Goal: Information Seeking & Learning: Learn about a topic

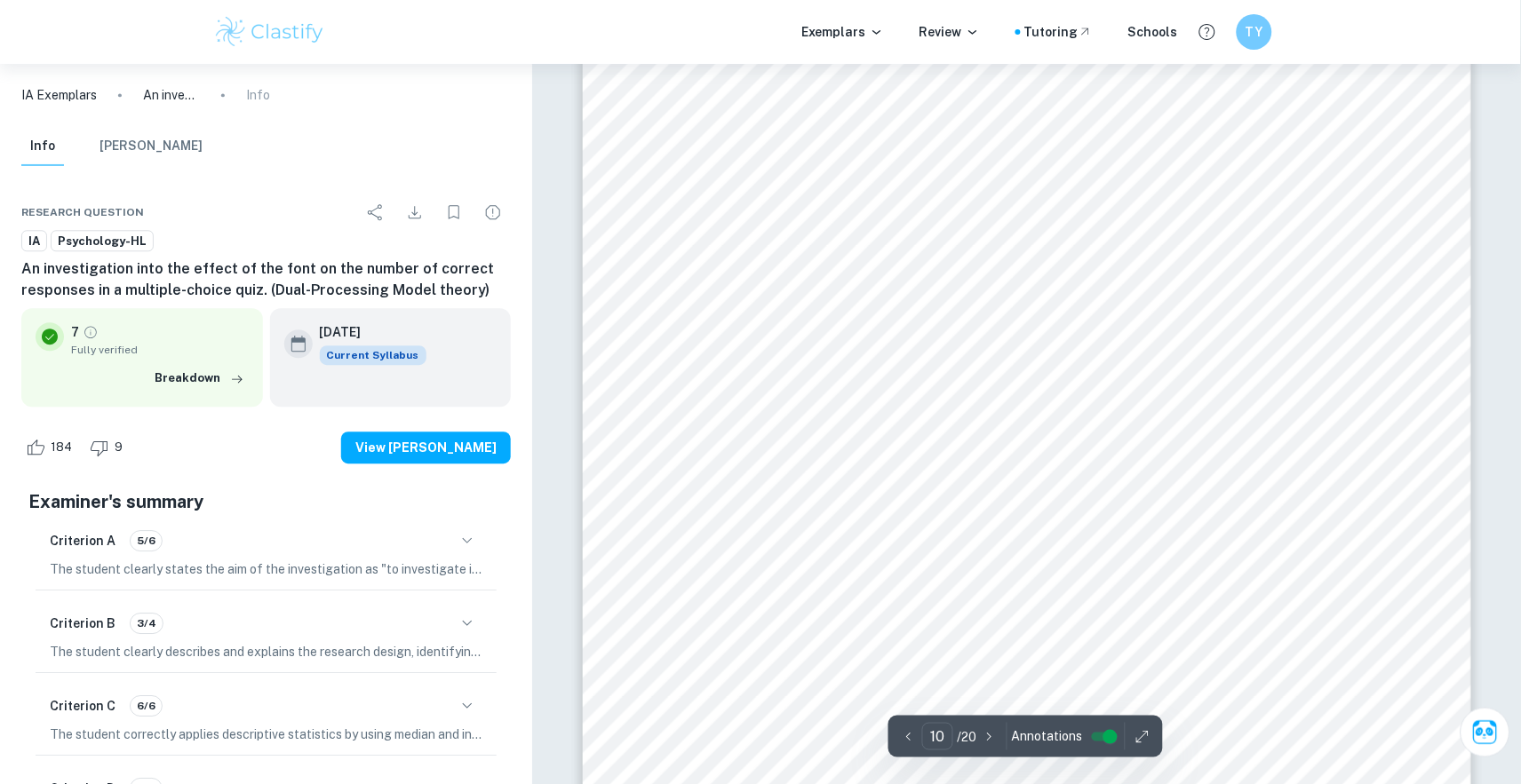
scroll to position [10604, 0]
drag, startPoint x: 788, startPoint y: 225, endPoint x: 882, endPoint y: 260, distance: 100.3
click at [882, 260] on div "APPENDIX I: Experimental condition academic text Los pingüinos son aves marinas…" at bounding box center [1026, 616] width 888 height 1149
click at [882, 260] on span "[GEOGRAPHIC_DATA]." at bounding box center [933, 252] width 209 height 16
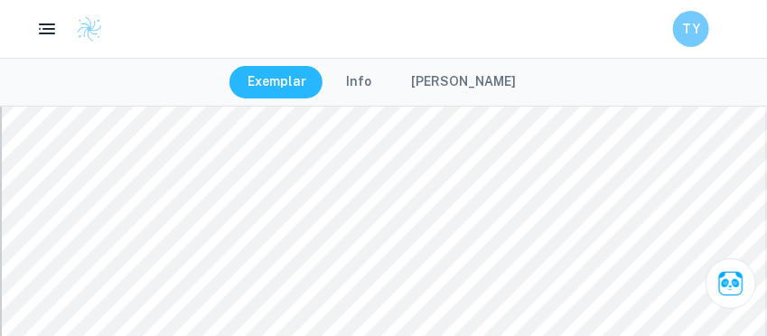
scroll to position [7446, 0]
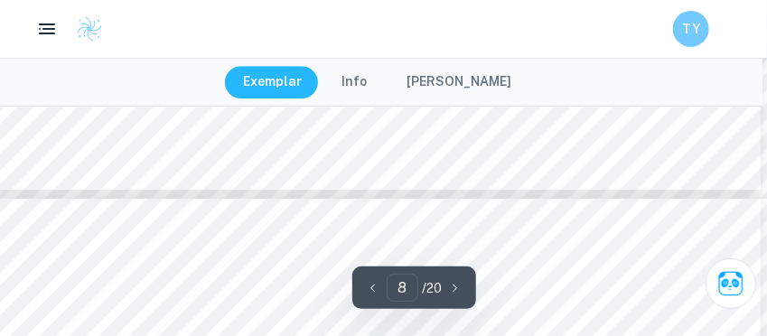
type input "7"
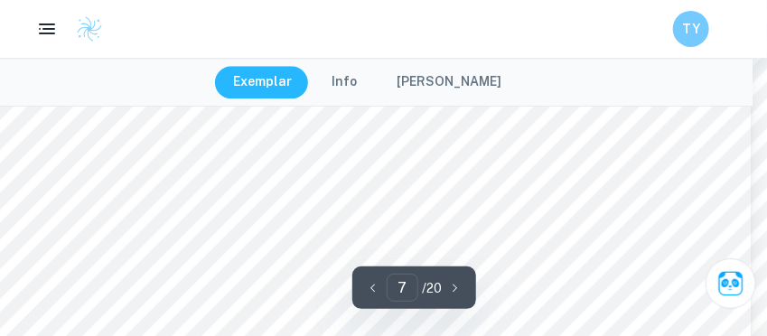
scroll to position [6697, 14]
